Goal: Information Seeking & Learning: Learn about a topic

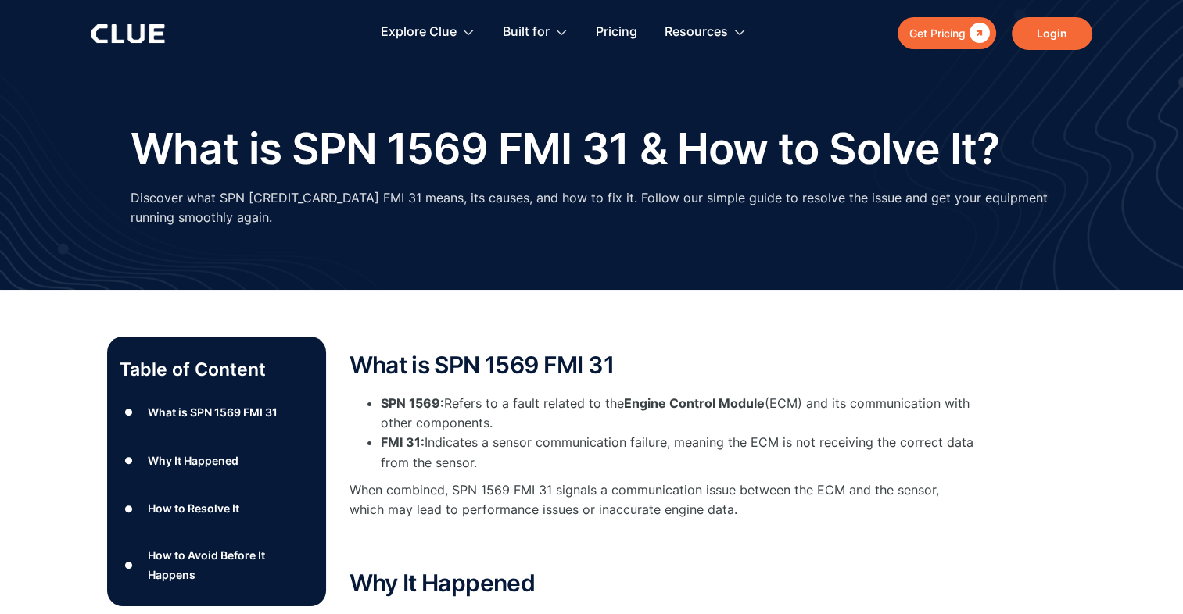
click at [1052, 33] on link "Login" at bounding box center [1052, 33] width 81 height 33
